Goal: Navigation & Orientation: Find specific page/section

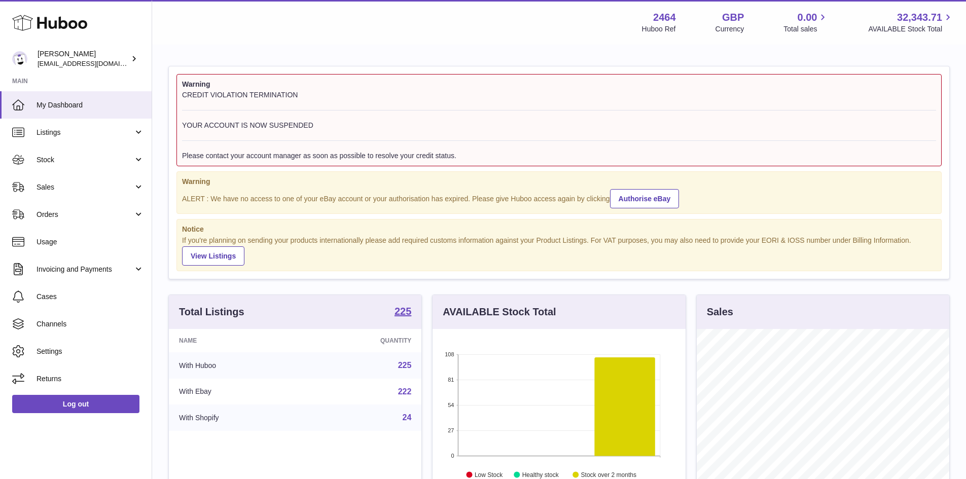
scroll to position [158, 253]
click at [76, 136] on span "Listings" at bounding box center [85, 133] width 97 height 10
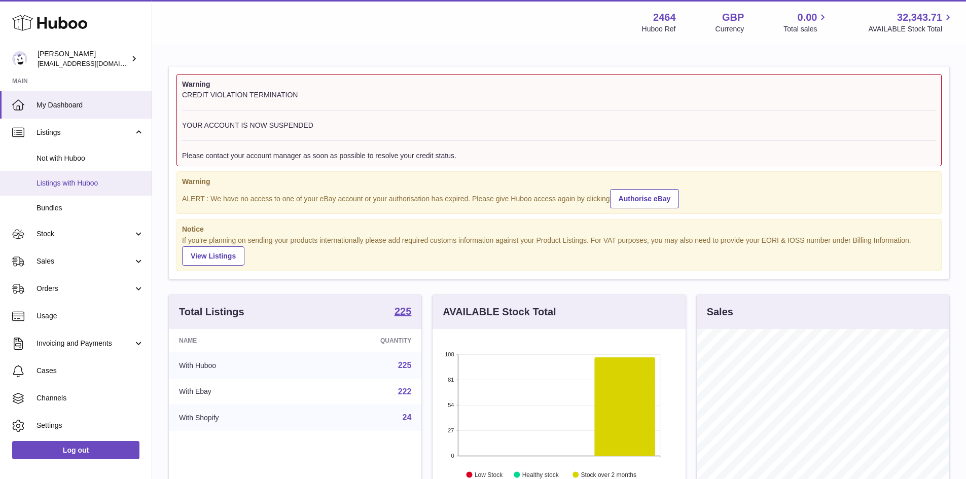
click at [86, 181] on span "Listings with Huboo" at bounding box center [90, 183] width 107 height 10
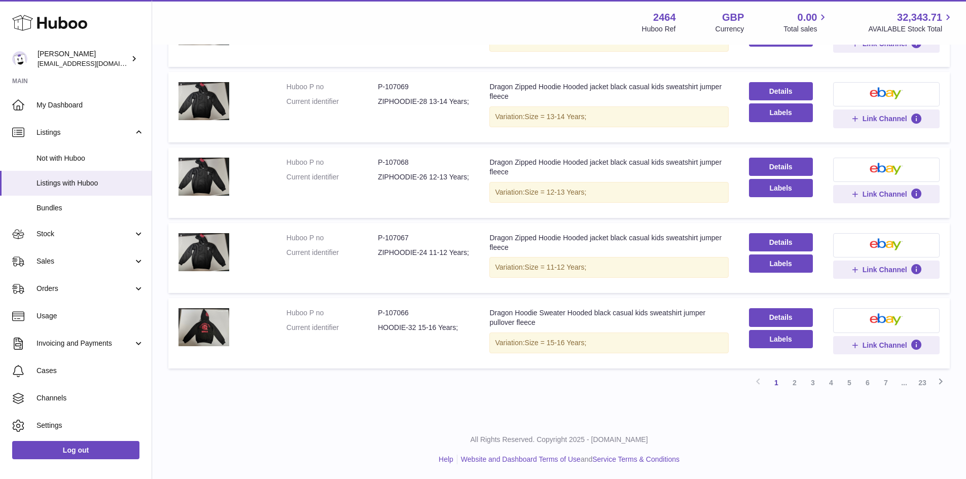
scroll to position [561, 0]
click at [831, 382] on link "4" at bounding box center [831, 382] width 18 height 18
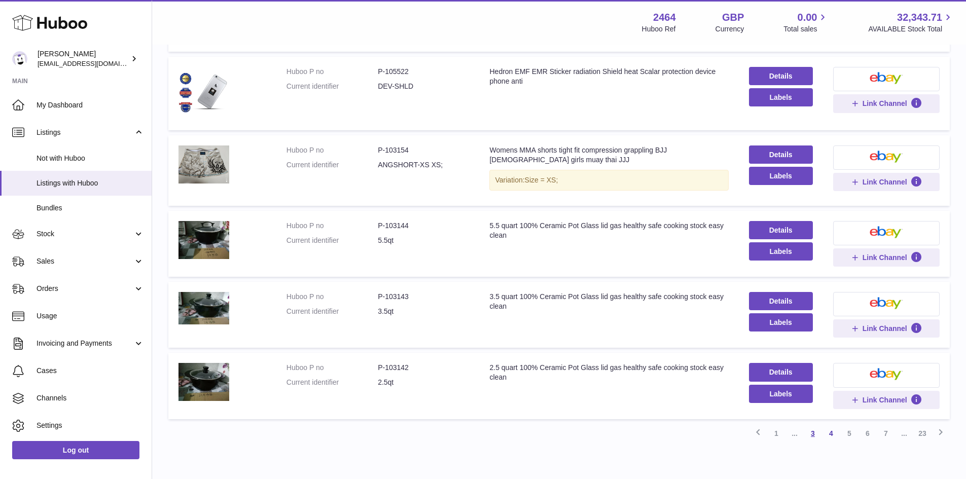
scroll to position [502, 0]
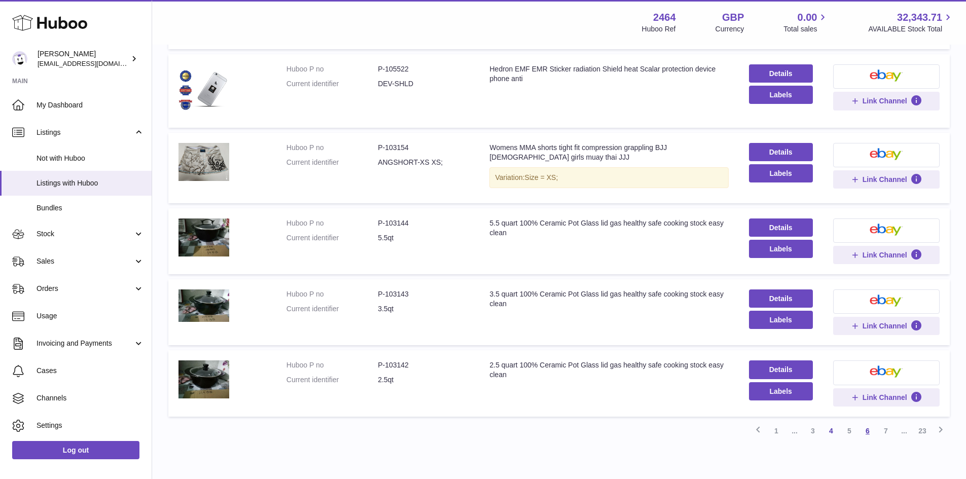
click at [869, 433] on link "6" at bounding box center [867, 431] width 18 height 18
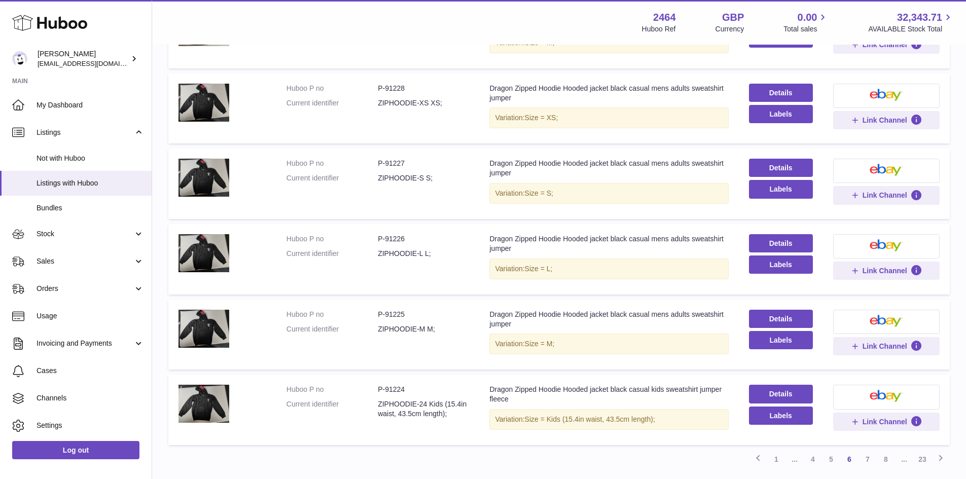
scroll to position [502, 0]
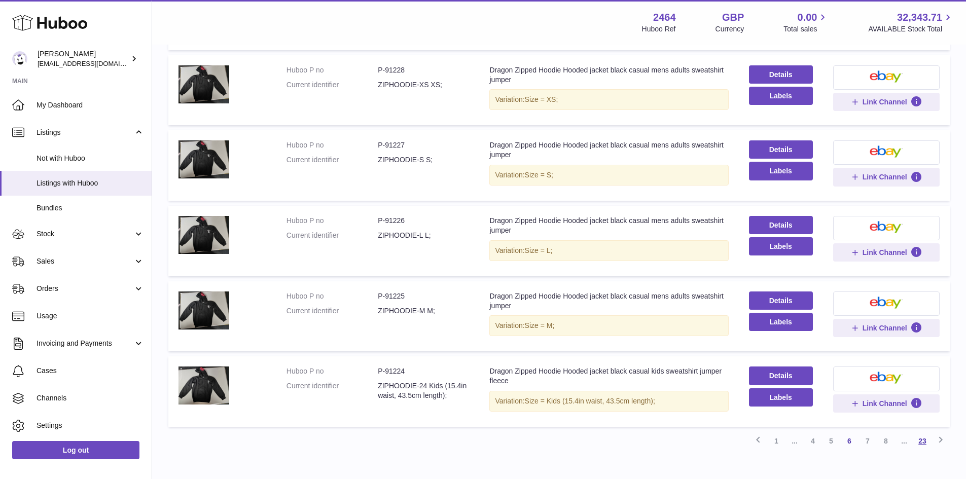
click at [926, 437] on link "23" at bounding box center [922, 441] width 18 height 18
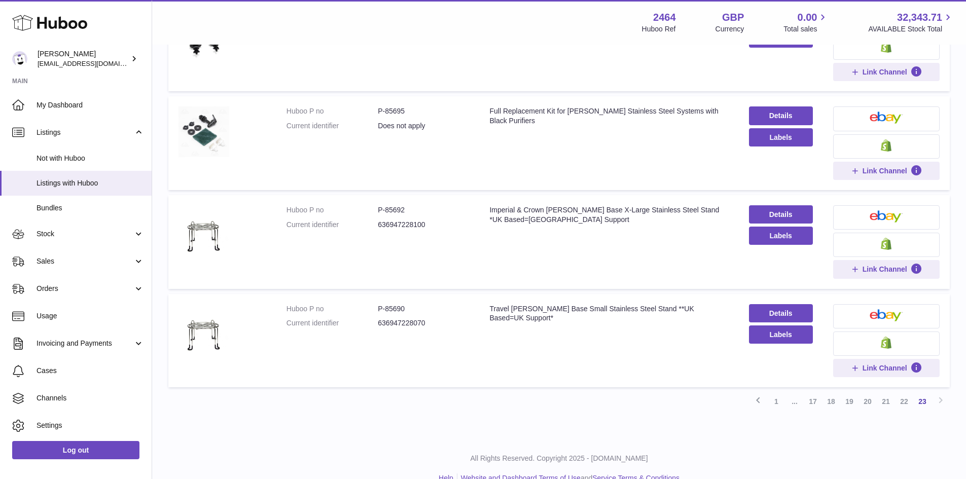
scroll to position [299, 0]
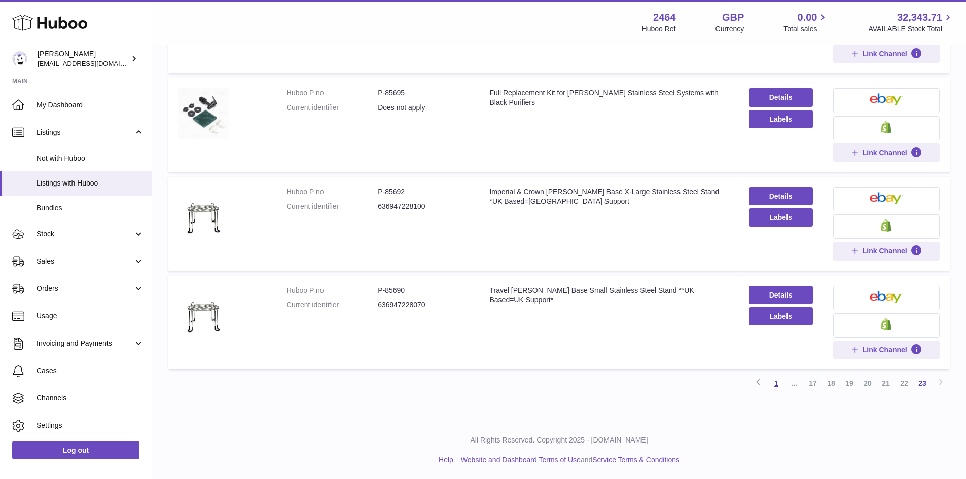
click at [777, 382] on link "1" at bounding box center [776, 383] width 18 height 18
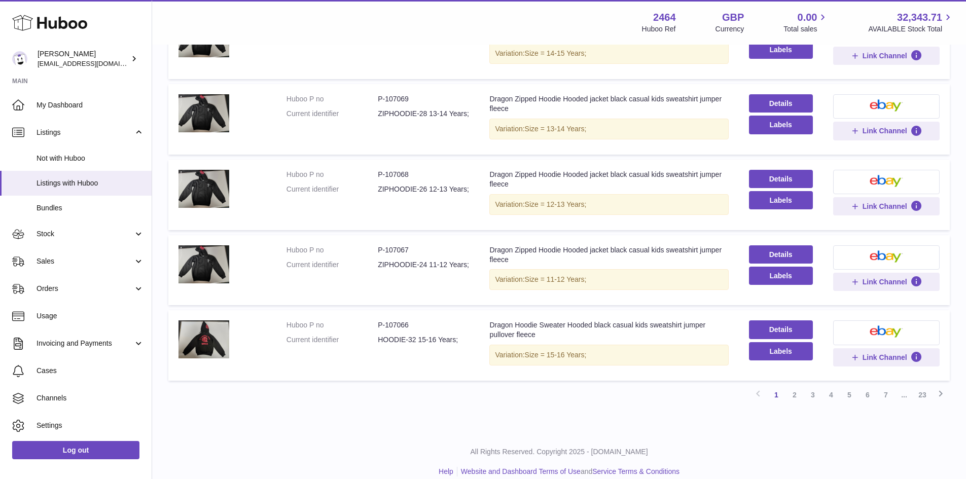
scroll to position [561, 0]
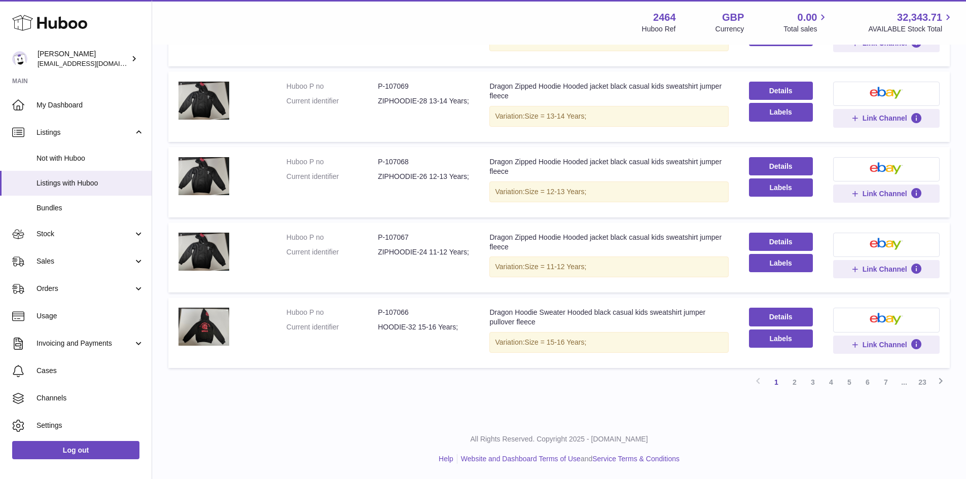
click at [887, 378] on link "7" at bounding box center [886, 382] width 18 height 18
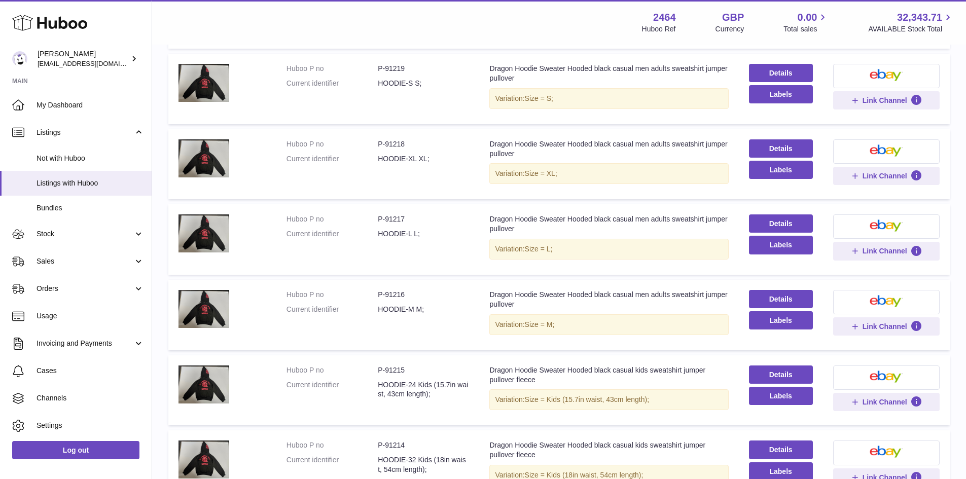
scroll to position [502, 0]
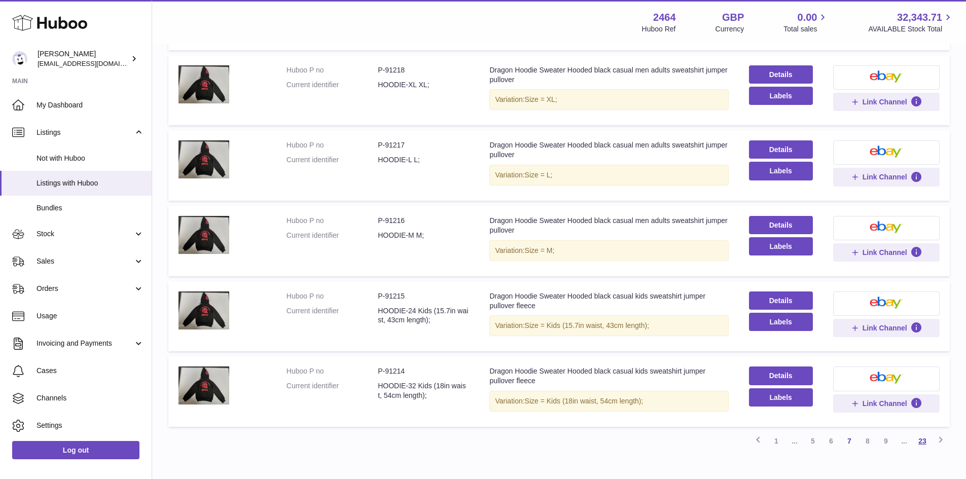
click at [921, 437] on link "23" at bounding box center [922, 441] width 18 height 18
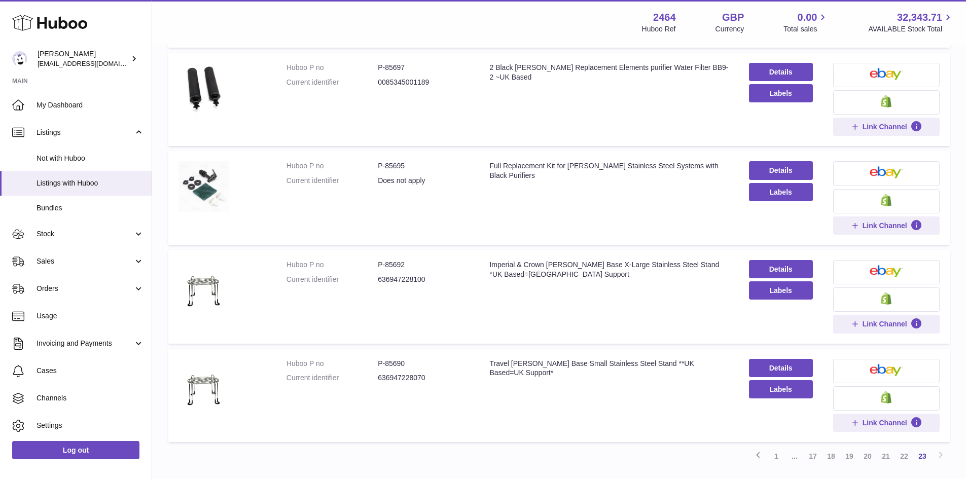
scroll to position [248, 0]
